Goal: Task Accomplishment & Management: Contribute content

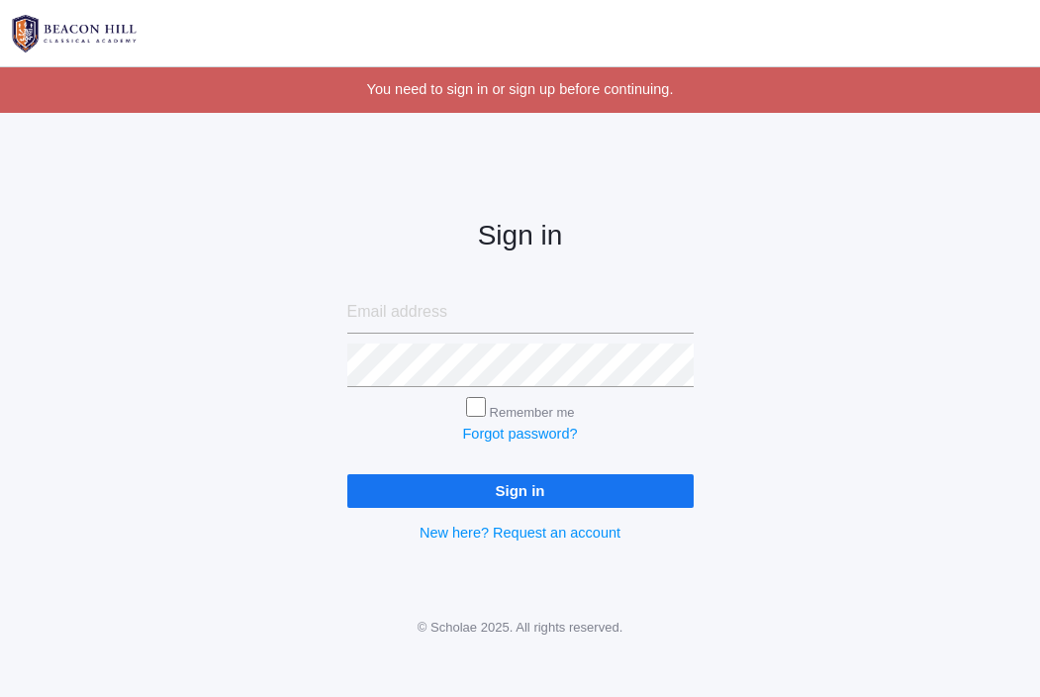
type input "jordyn@beaconhillclassical.org"
click at [506, 495] on input "Sign in" at bounding box center [520, 490] width 346 height 33
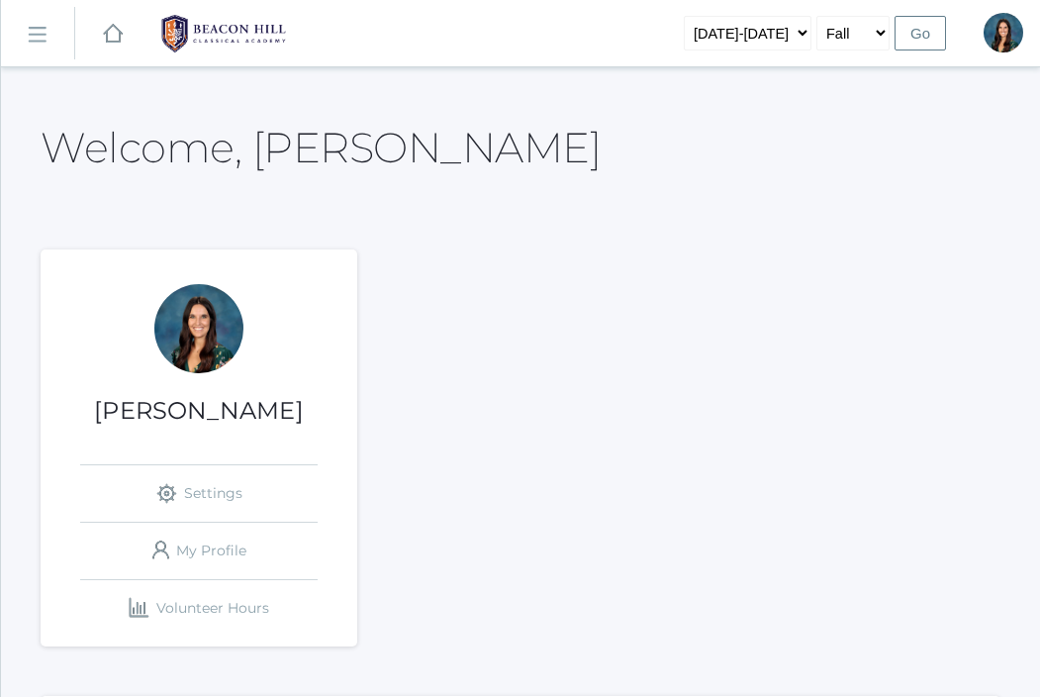
click at [44, 48] on link "icons/ui/navigation/hamburger Created with Sketch." at bounding box center [37, 33] width 73 height 53
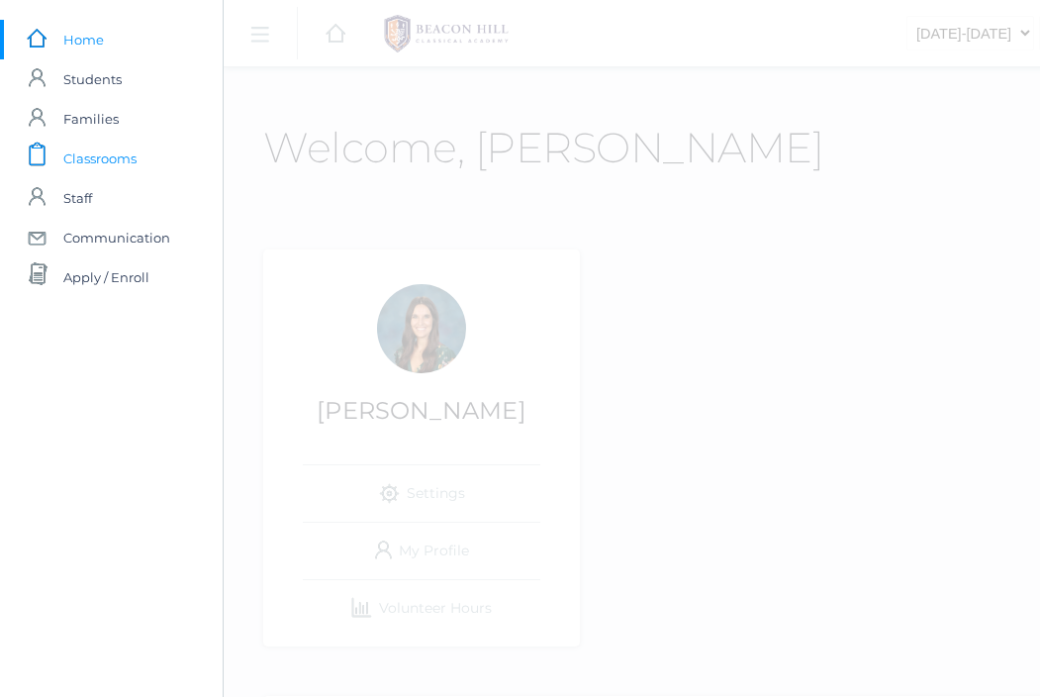
click at [129, 159] on span "Classrooms" at bounding box center [99, 159] width 73 height 40
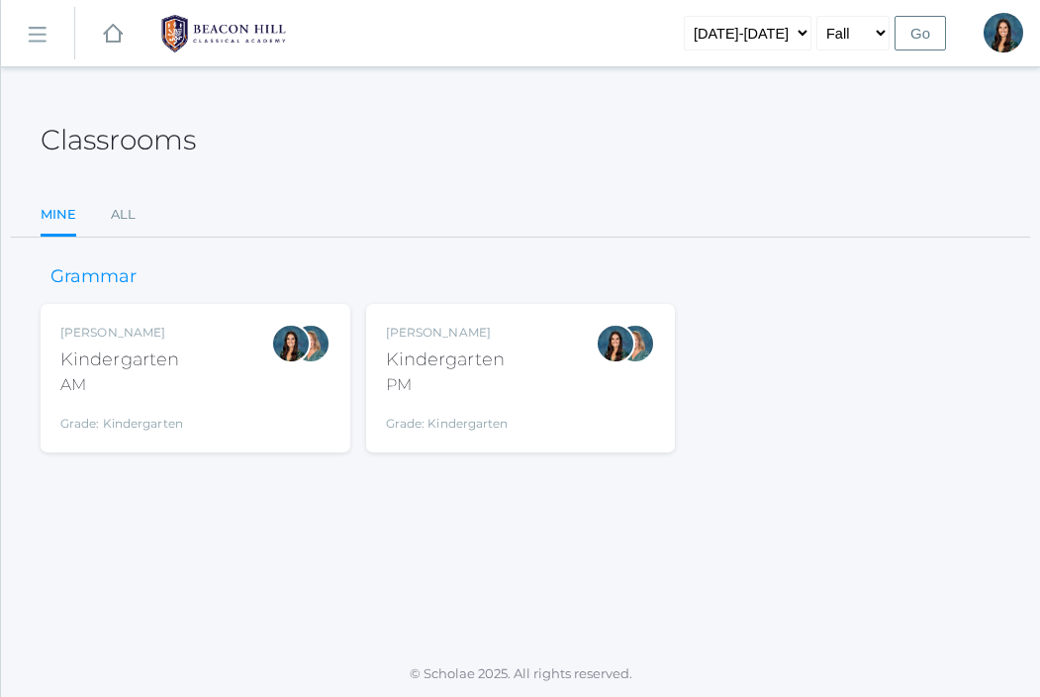
click at [192, 334] on div "Jordyn Dewey Kindergarten AM Grade: Kindergarten *KIND" at bounding box center [195, 378] width 270 height 109
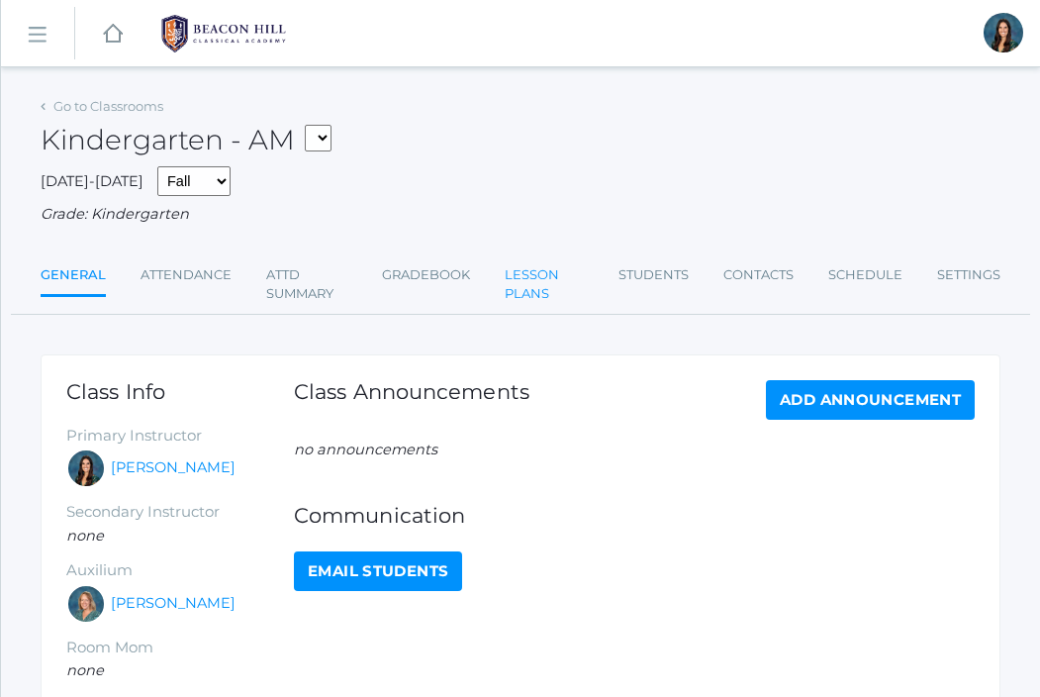
click at [535, 277] on link "Lesson Plans" at bounding box center [544, 284] width 79 height 58
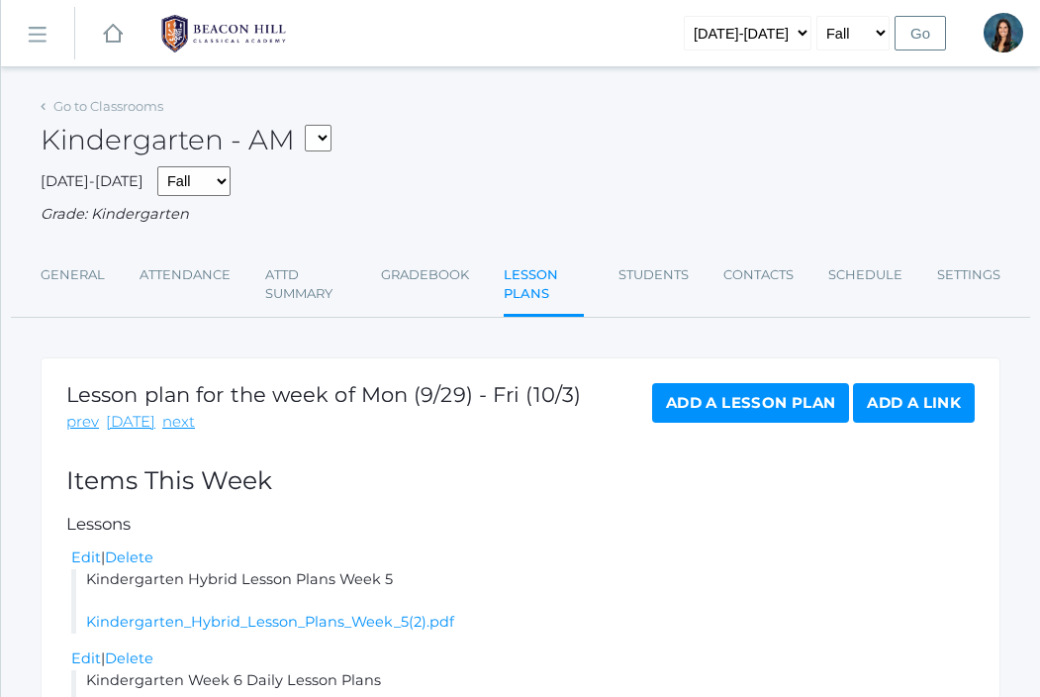
scroll to position [148, 0]
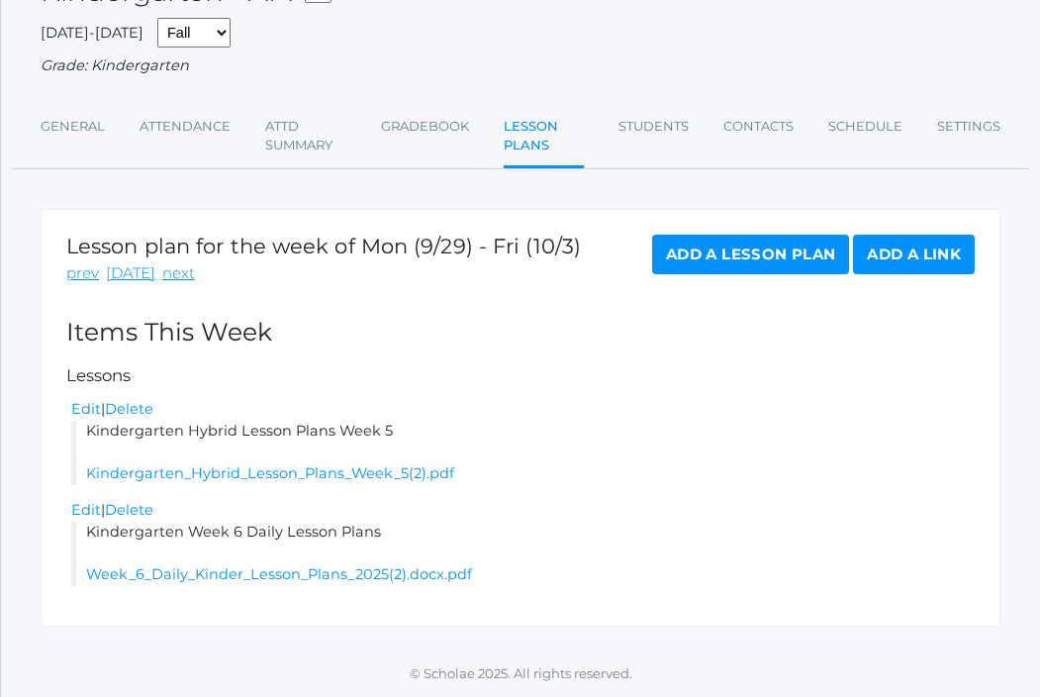
drag, startPoint x: 398, startPoint y: 435, endPoint x: 79, endPoint y: 438, distance: 318.6
click at [79, 439] on li "Kindergarten Hybrid Lesson Plans Week 5 Kindergarten_Hybrid_Lesson_Plans_Week_5…" at bounding box center [522, 452] width 903 height 64
copy li "Kindergarten Hybrid Lesson Plans Week 5"
click at [163, 273] on link "next" at bounding box center [178, 273] width 33 height 23
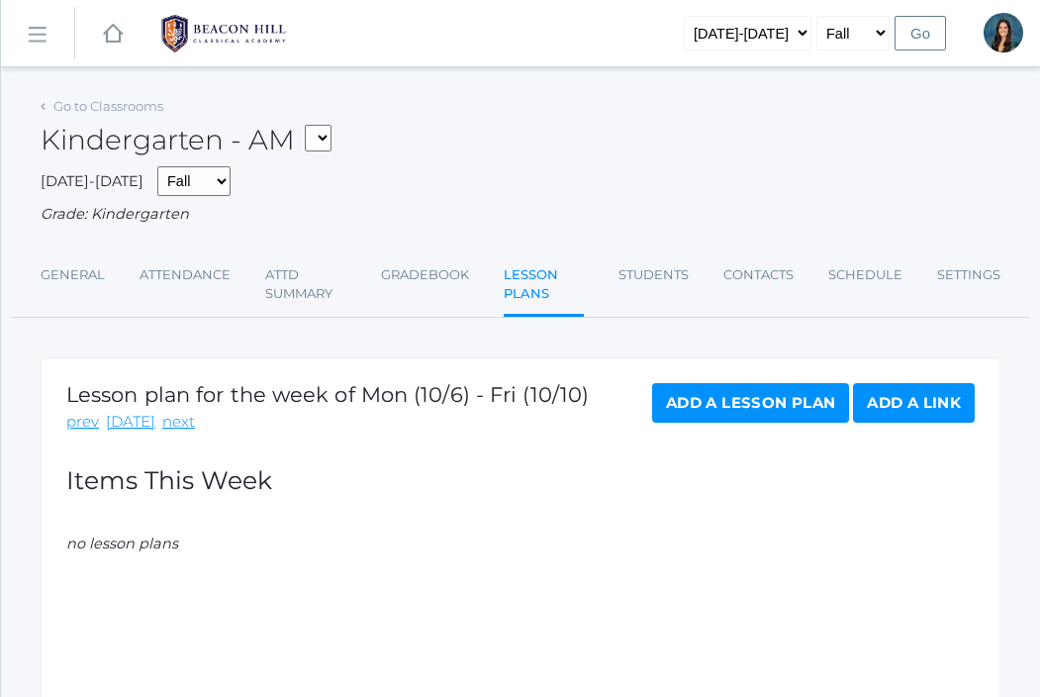
click at [733, 407] on link "Add a Lesson Plan" at bounding box center [750, 403] width 197 height 40
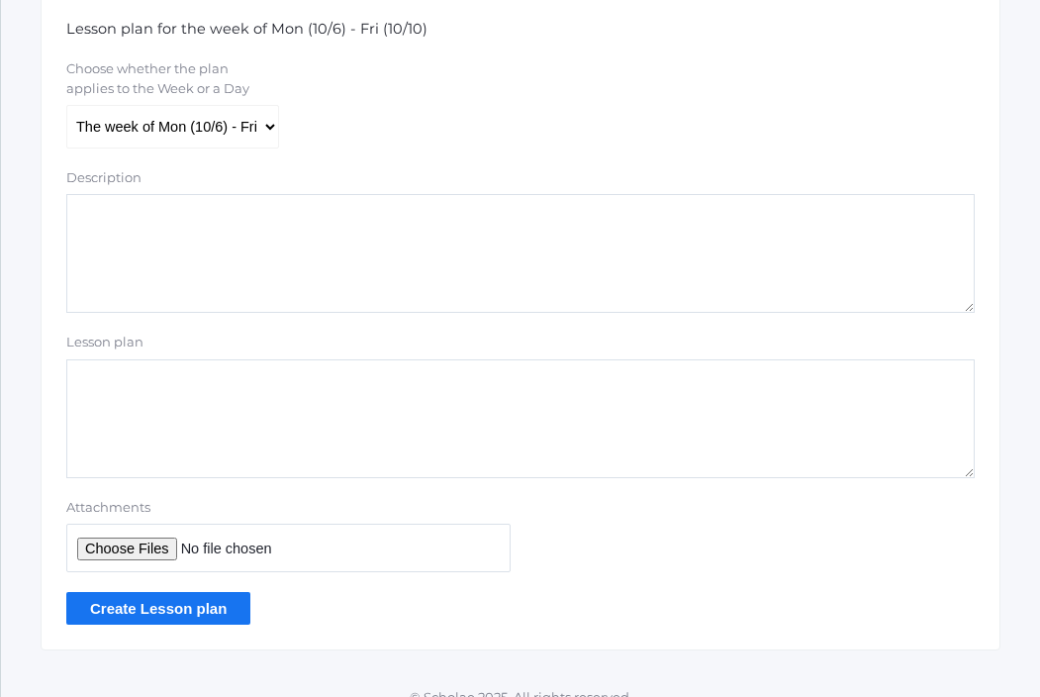
scroll to position [457, 0]
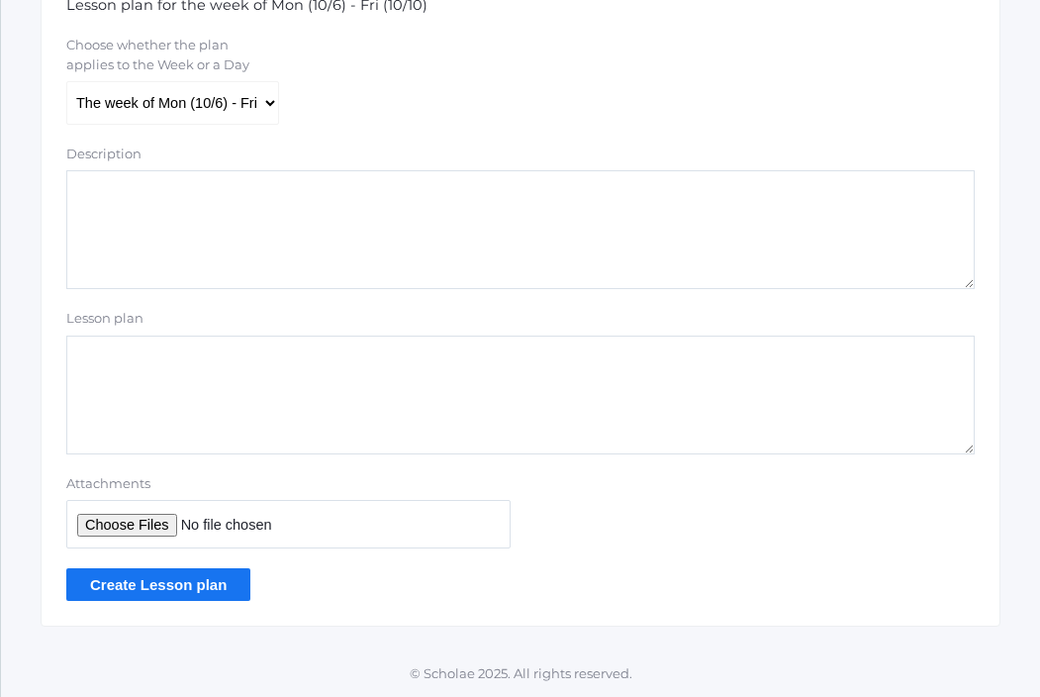
click at [298, 379] on textarea "Lesson plan" at bounding box center [520, 394] width 908 height 119
paste textarea "Kindergarten Hybrid Lesson Plans Week 5"
type textarea "Kindergarten Hybrid Lesson Plans Week 6"
click at [123, 517] on input "Attachments" at bounding box center [288, 524] width 444 height 48
click at [131, 529] on input "Attachments" at bounding box center [288, 524] width 444 height 48
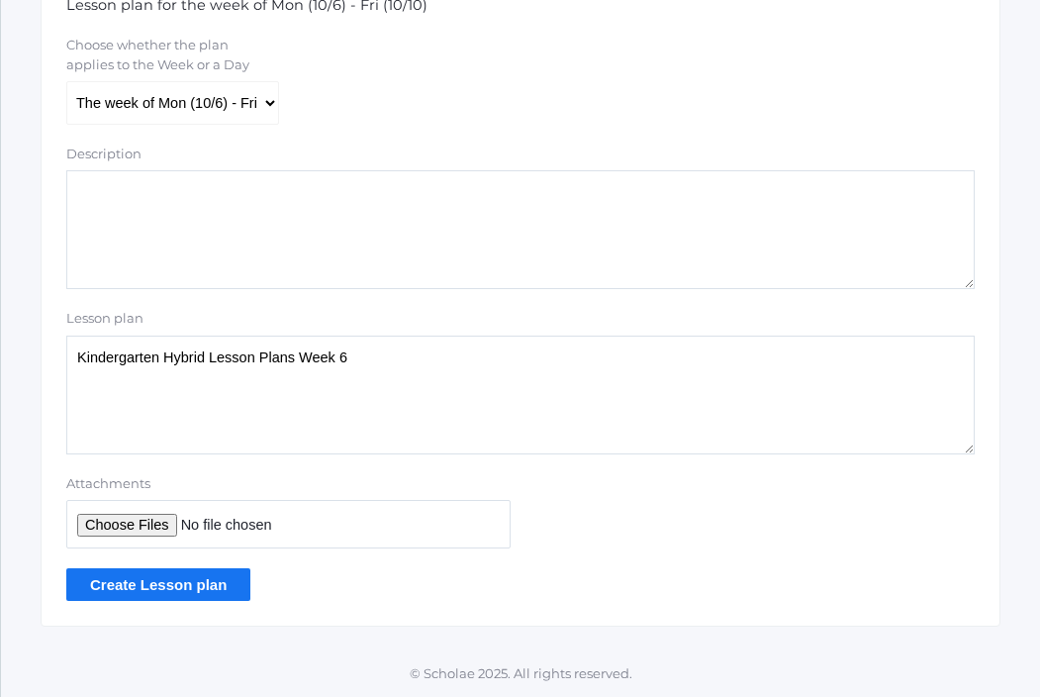
click at [147, 527] on input "Attachments" at bounding box center [288, 524] width 444 height 48
type input "C:\fakepath\Kindergarten Hybrid Lesson Plans Week 6.pdf"
click at [208, 588] on input "Create Lesson plan" at bounding box center [158, 584] width 184 height 33
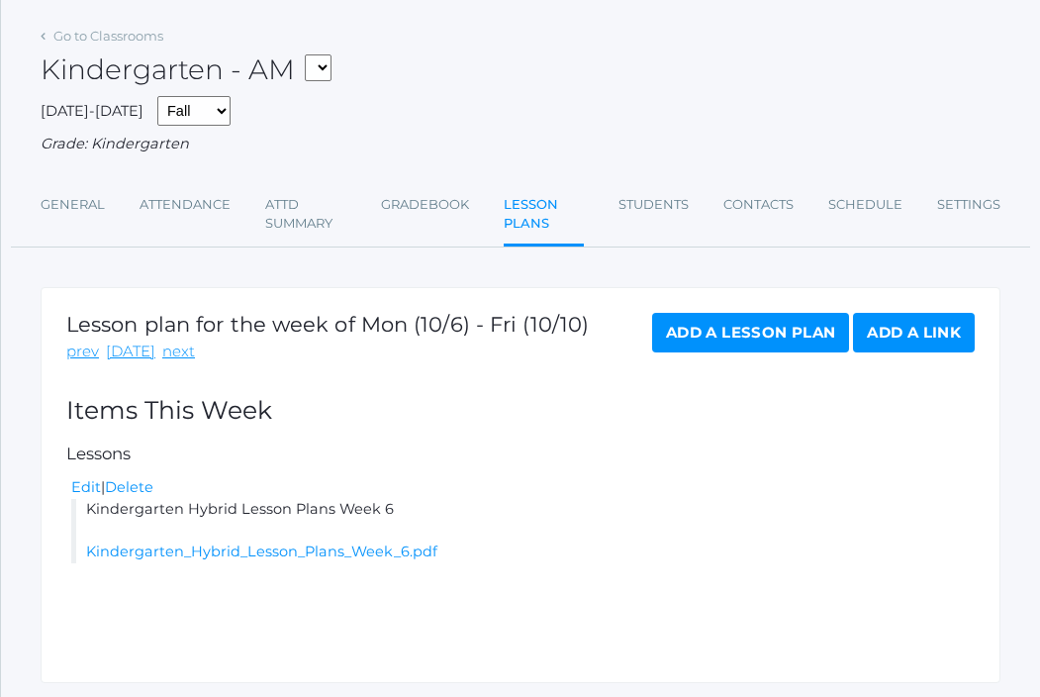
scroll to position [171, 0]
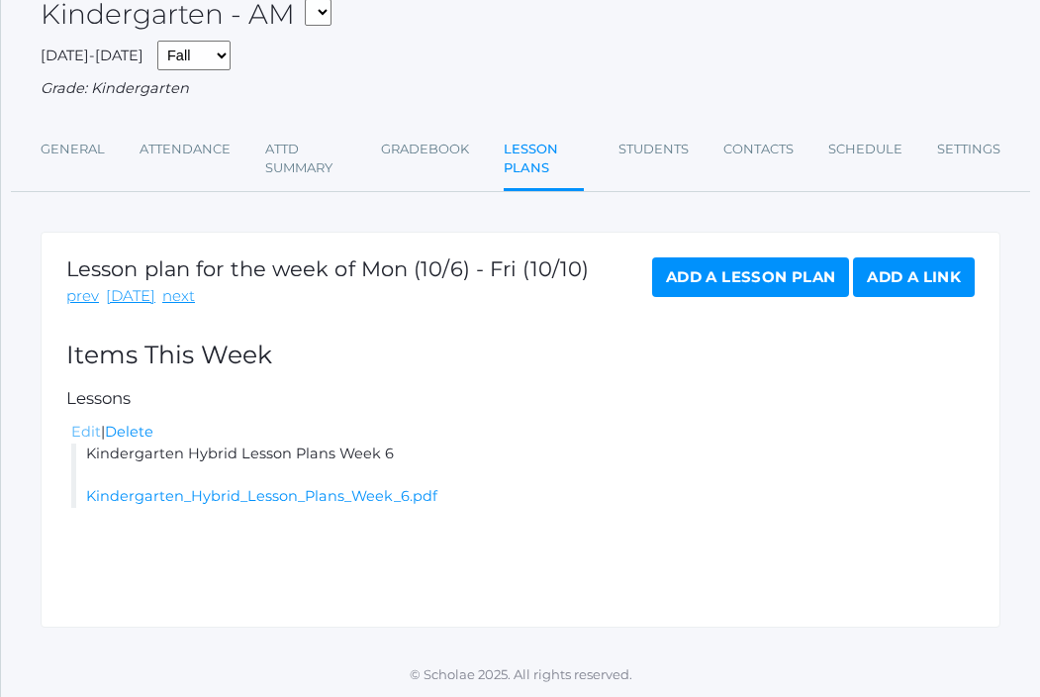
click at [91, 424] on link "Edit" at bounding box center [86, 431] width 30 height 18
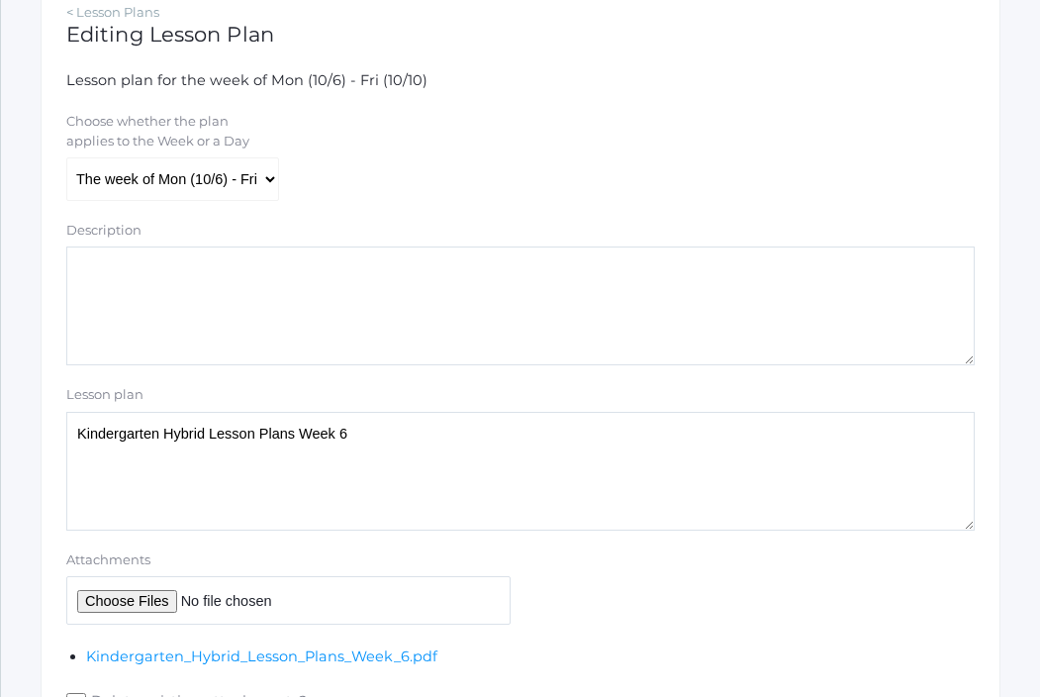
scroll to position [548, 0]
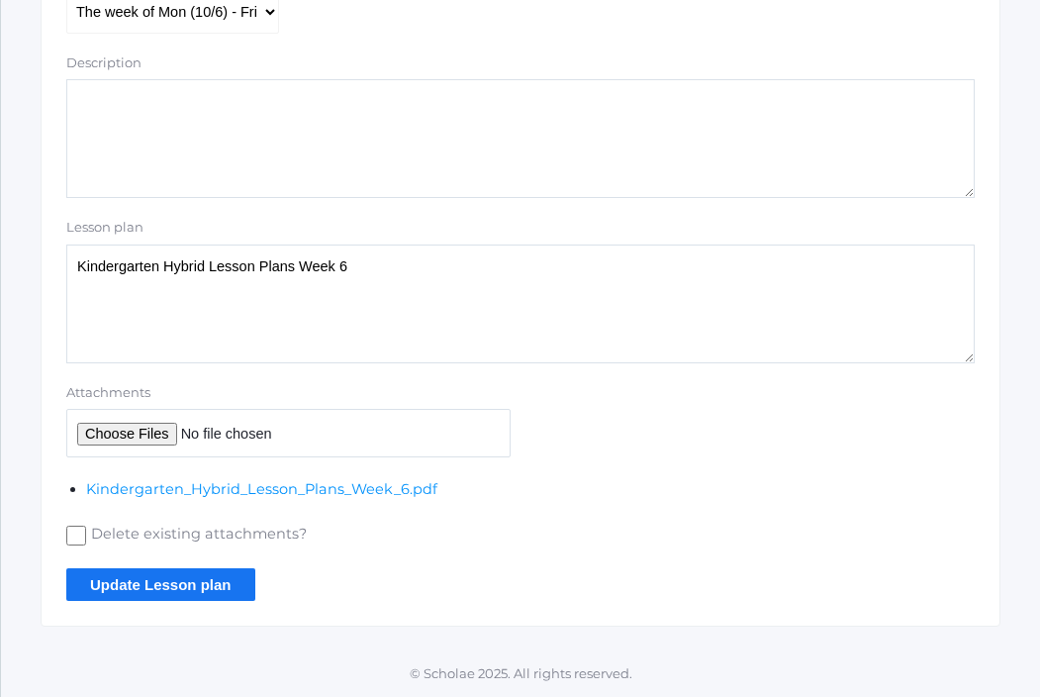
click at [125, 440] on input "Attachments" at bounding box center [288, 433] width 444 height 48
type input "C:\fakepath\Kinder Speech Slam 2025.pdf"
click at [229, 593] on input "Update Lesson plan" at bounding box center [160, 584] width 189 height 33
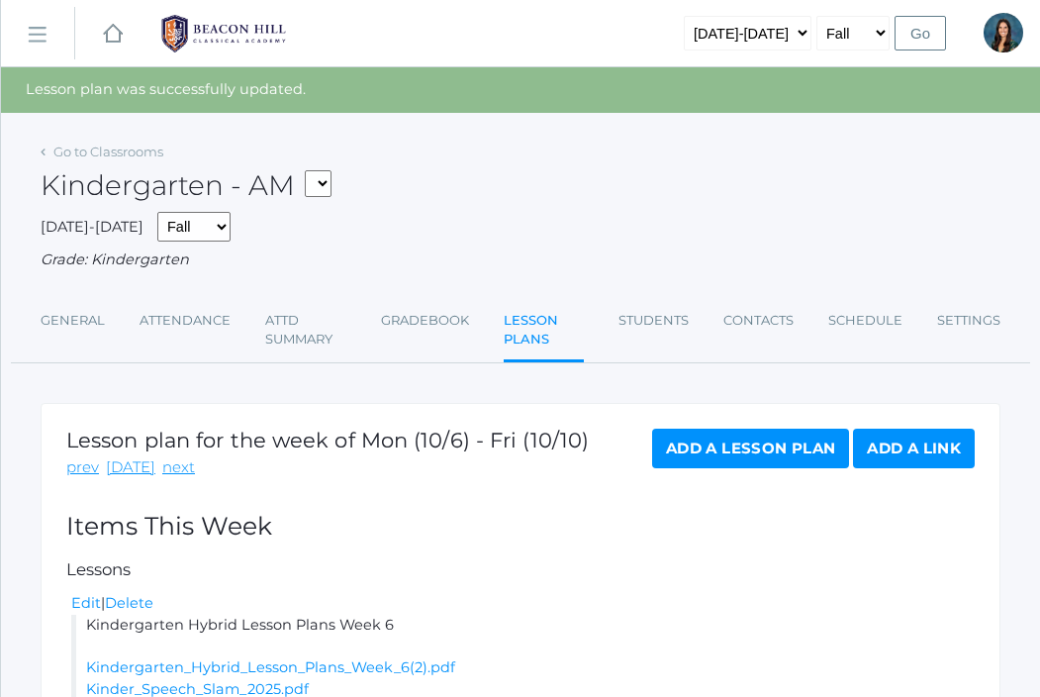
click at [327, 193] on select "*KIND - Kindergarten AM *KIND - Kindergarten PM" at bounding box center [318, 183] width 27 height 27
select select "2131"
click at [311, 170] on select "*KIND - Kindergarten AM *KIND - Kindergarten PM" at bounding box center [318, 183] width 27 height 27
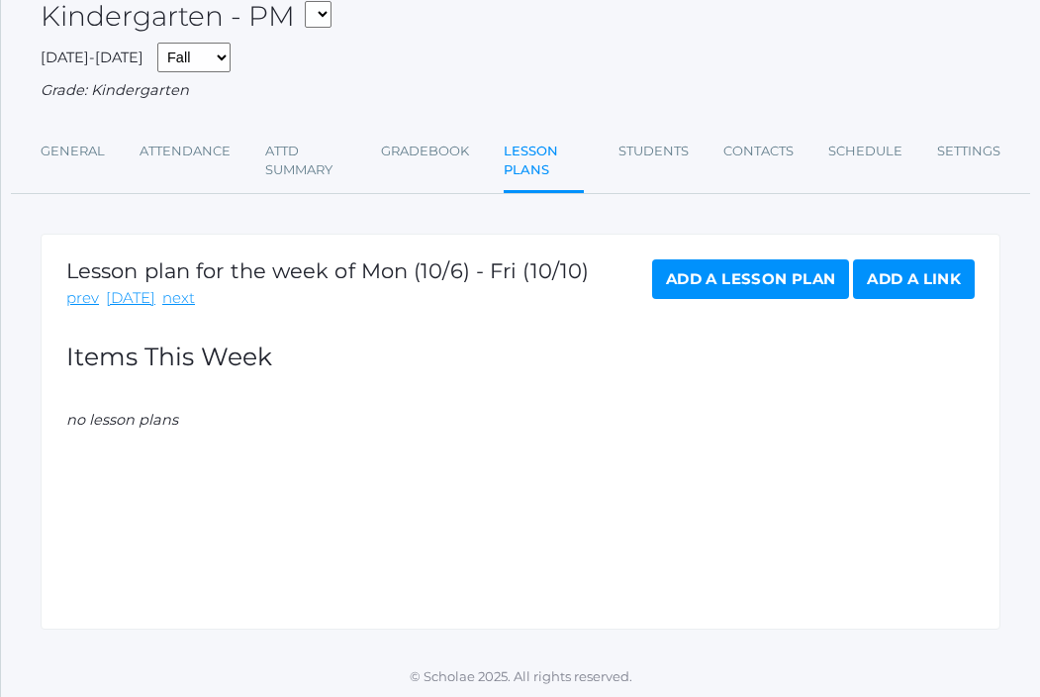
scroll to position [126, 0]
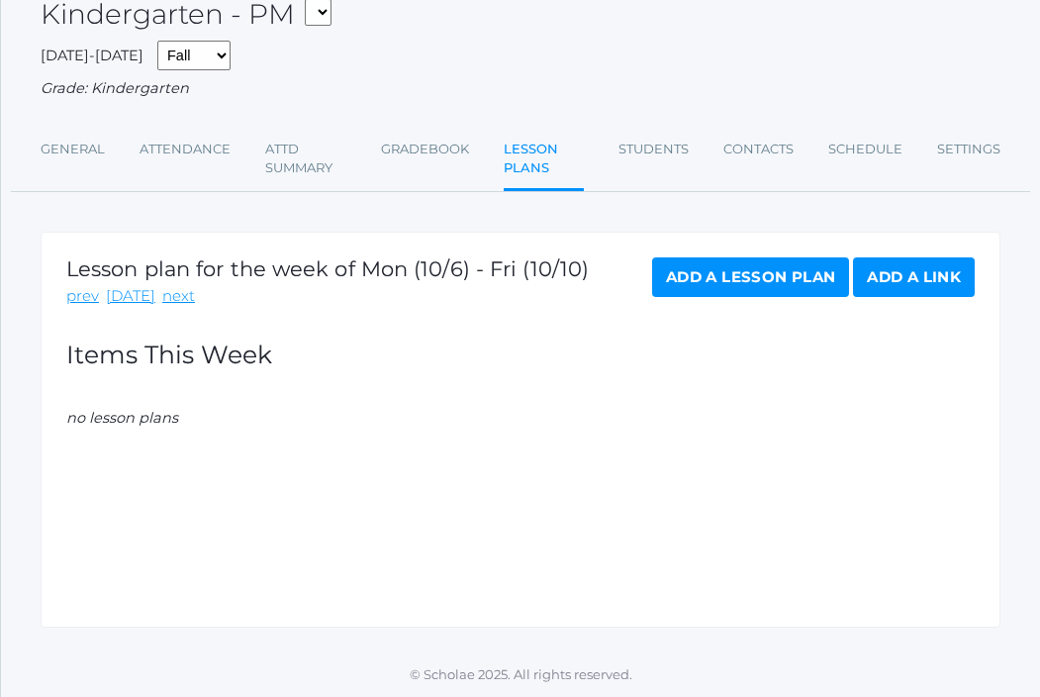
click at [725, 285] on link "Add a Lesson Plan" at bounding box center [750, 277] width 197 height 40
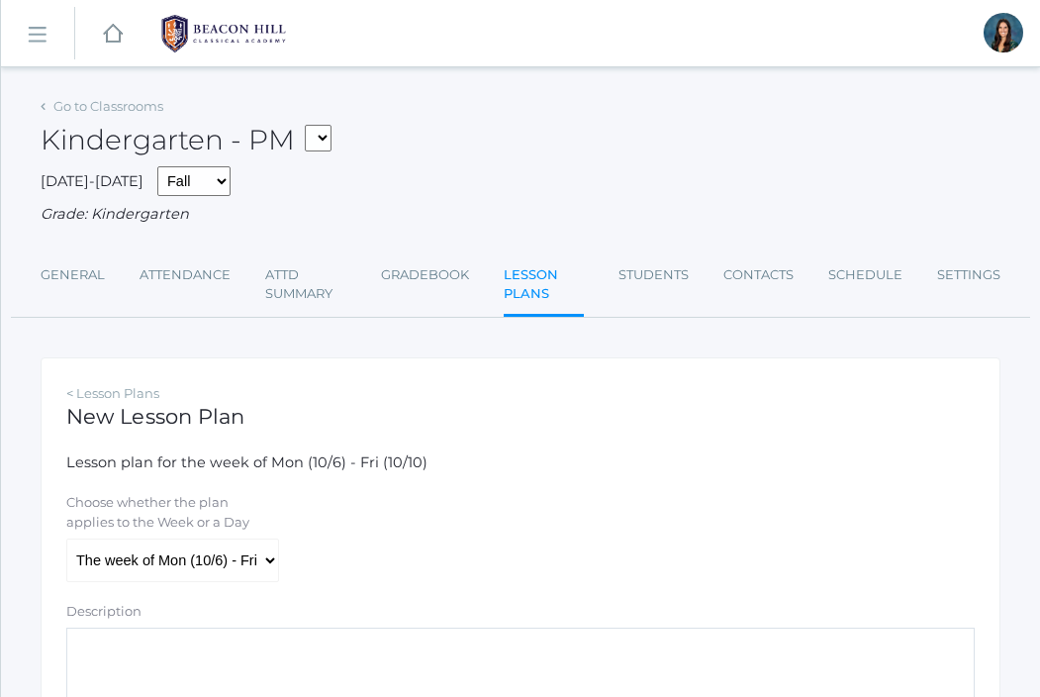
scroll to position [457, 0]
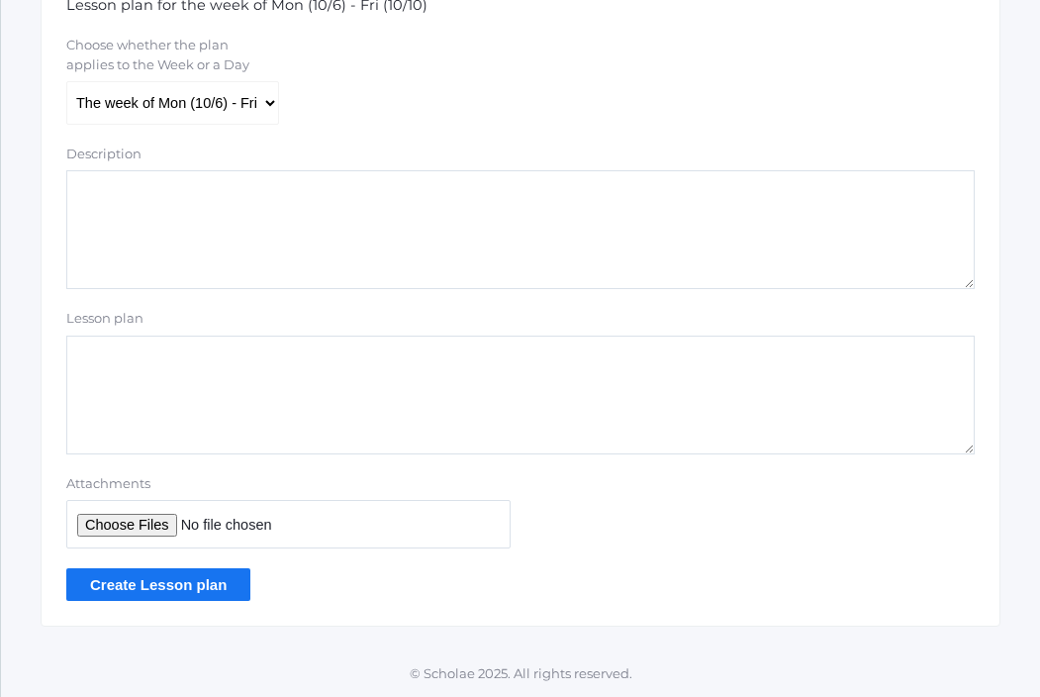
click at [190, 408] on textarea "Lesson plan" at bounding box center [520, 394] width 908 height 119
paste textarea "Kindergarten Hybrid Lesson Plans Week 5"
type textarea "Kindergarten Hybrid Lesson Plans Week 6"
click at [154, 523] on input "Attachments" at bounding box center [288, 524] width 444 height 48
type input "C:\fakepath\Kindergarten Hybrid Lesson Plans Week 6.pdf"
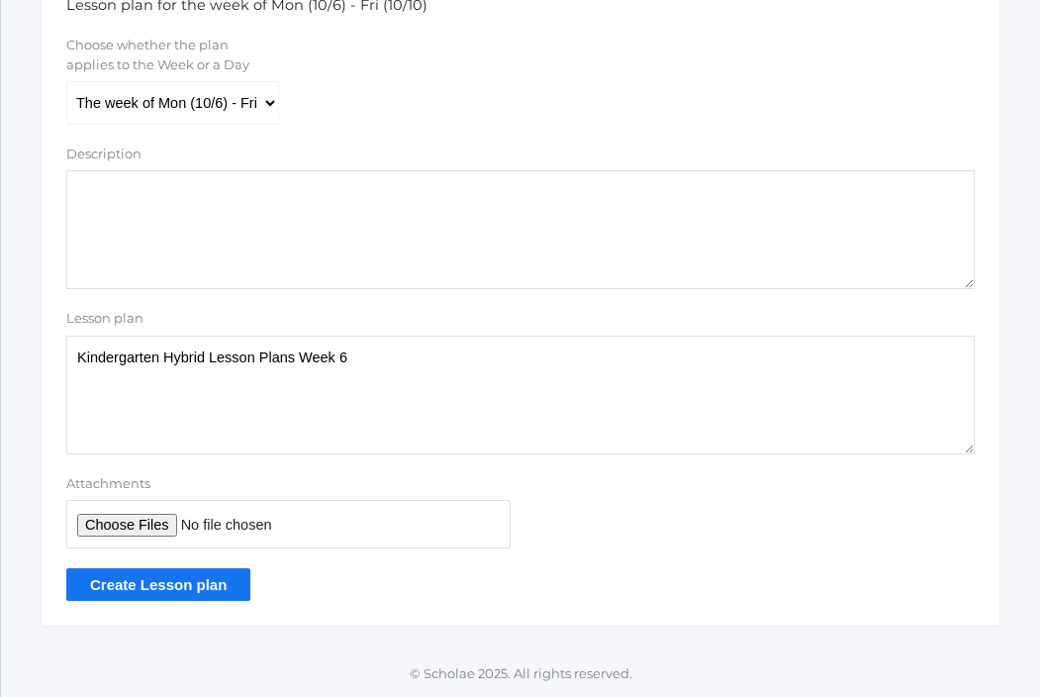
click at [191, 590] on input "Create Lesson plan" at bounding box center [158, 584] width 184 height 33
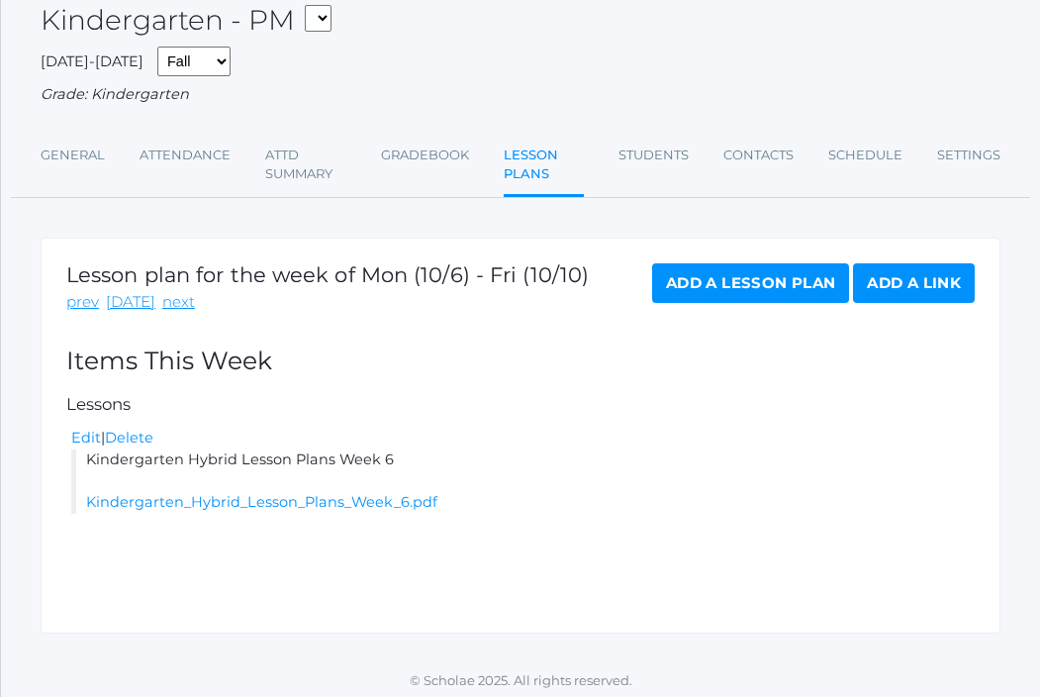
scroll to position [171, 0]
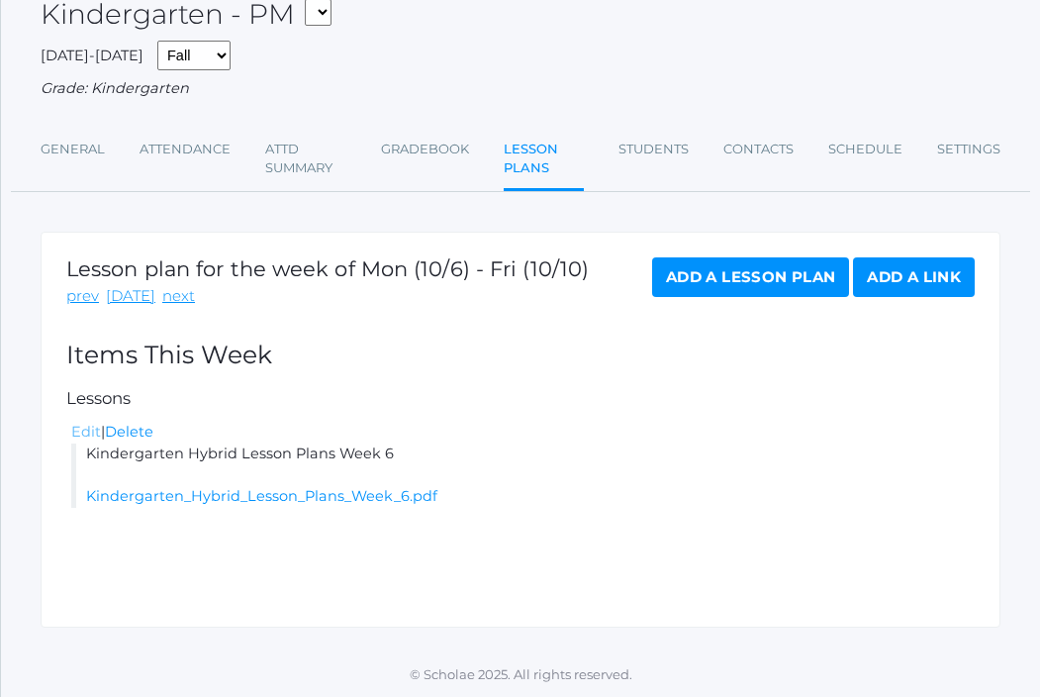
click at [81, 435] on link "Edit" at bounding box center [86, 431] width 30 height 18
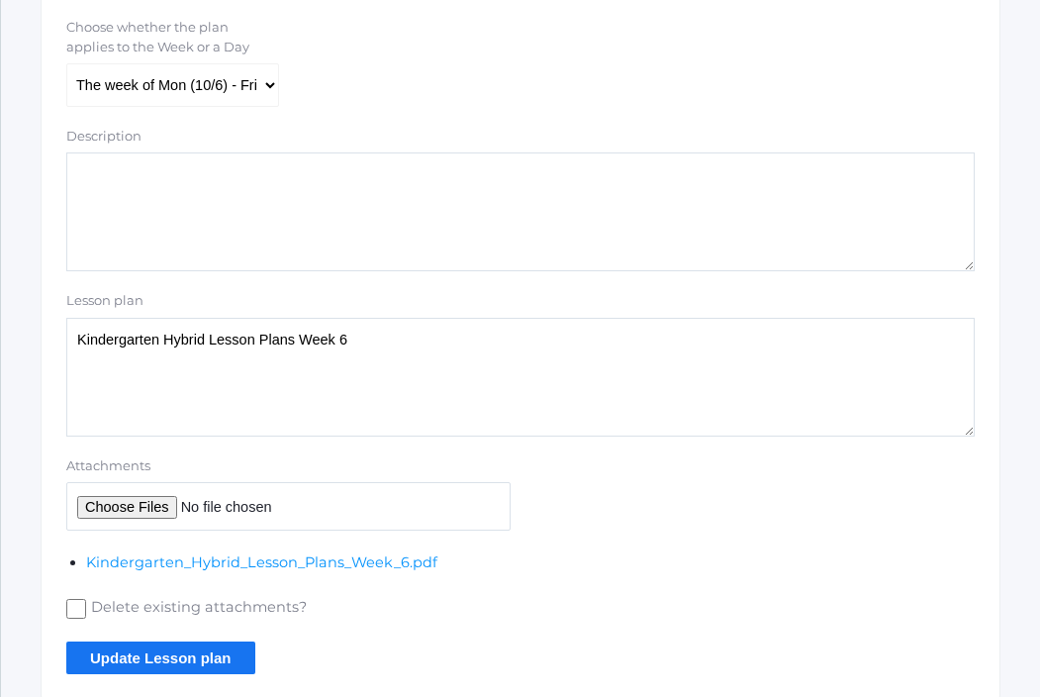
scroll to position [548, 0]
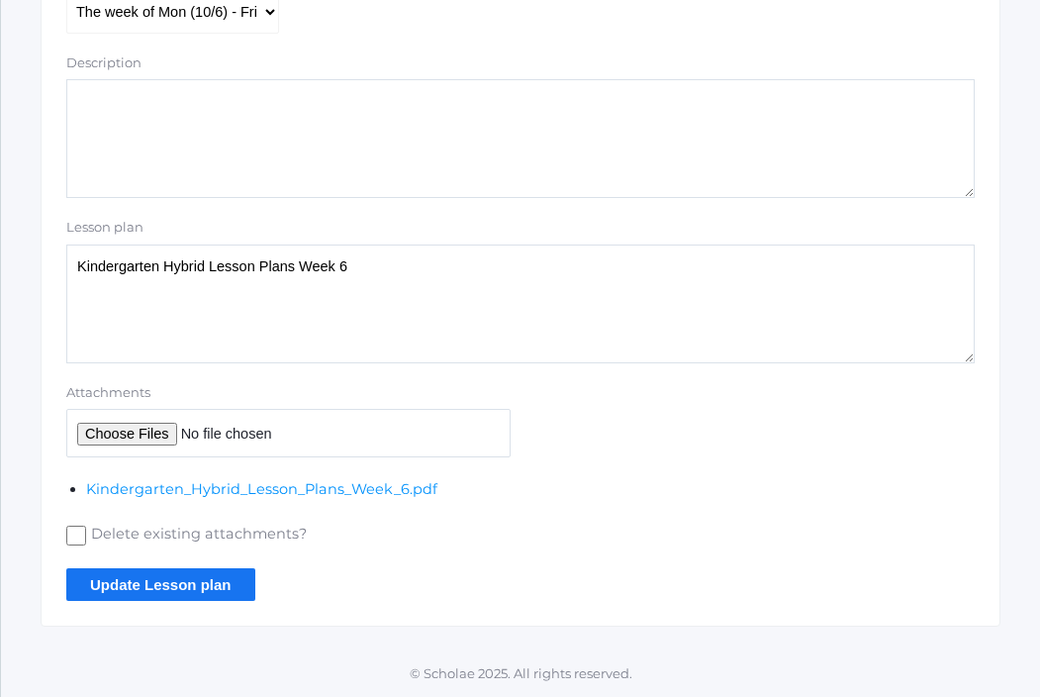
click at [106, 440] on input "Attachments" at bounding box center [288, 433] width 444 height 48
type input "C:\fakepath\Kinder Speech Slam 2025.pdf"
click at [172, 585] on input "Update Lesson plan" at bounding box center [160, 584] width 189 height 33
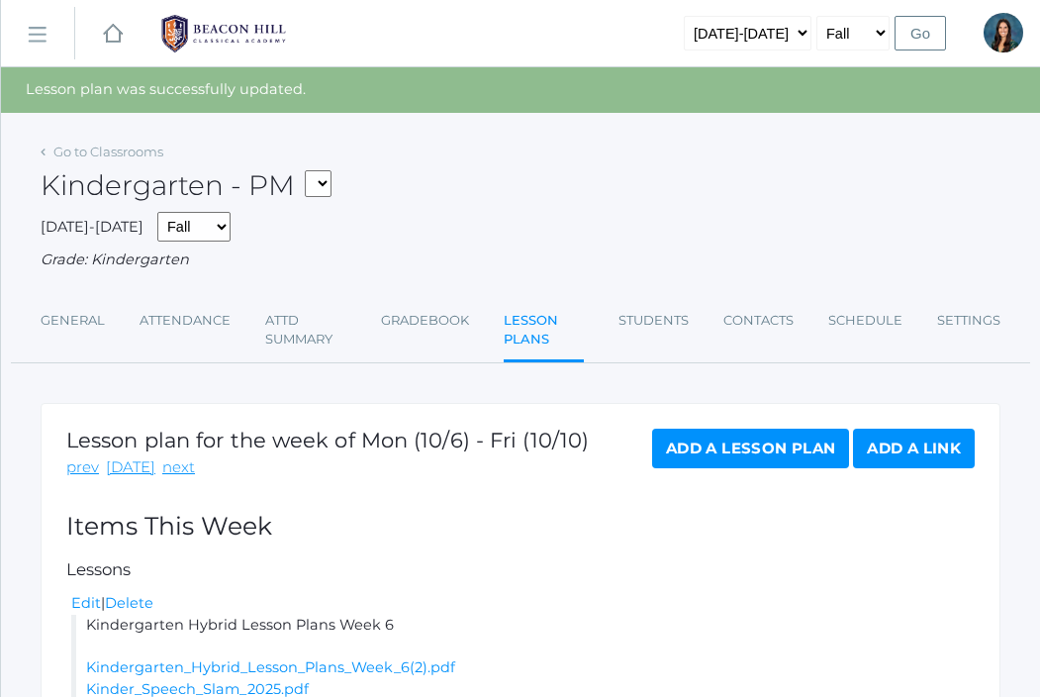
scroll to position [171, 0]
